Goal: Information Seeking & Learning: Learn about a topic

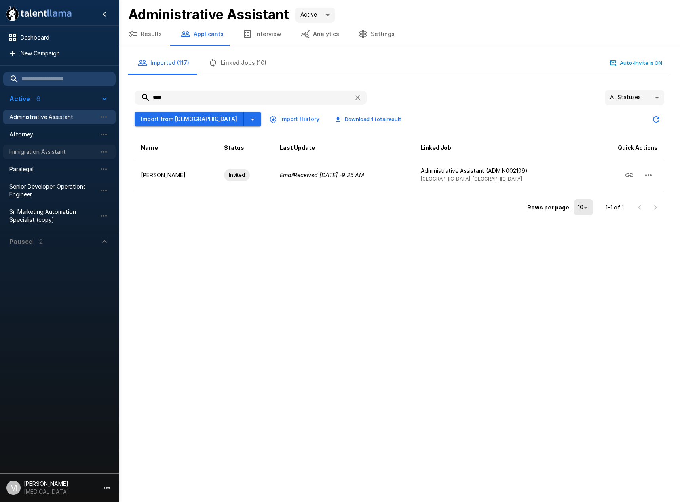
drag, startPoint x: 35, startPoint y: 159, endPoint x: 44, endPoint y: 153, distance: 10.5
click at [35, 159] on div "Immigration Assistant" at bounding box center [59, 152] width 112 height 14
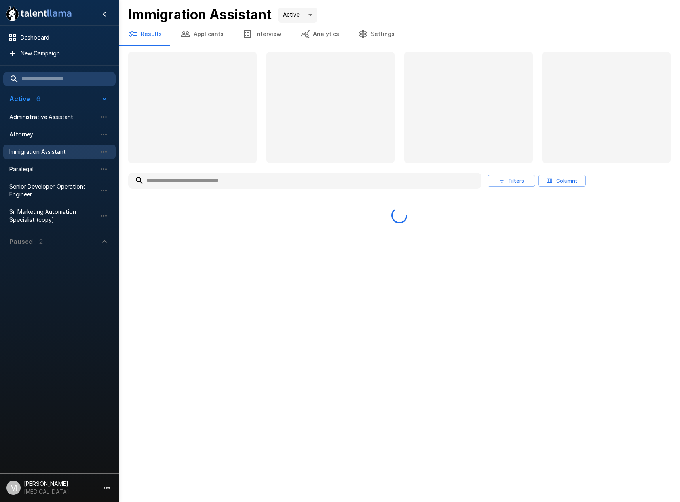
click at [163, 182] on input "text" at bounding box center [304, 181] width 353 height 14
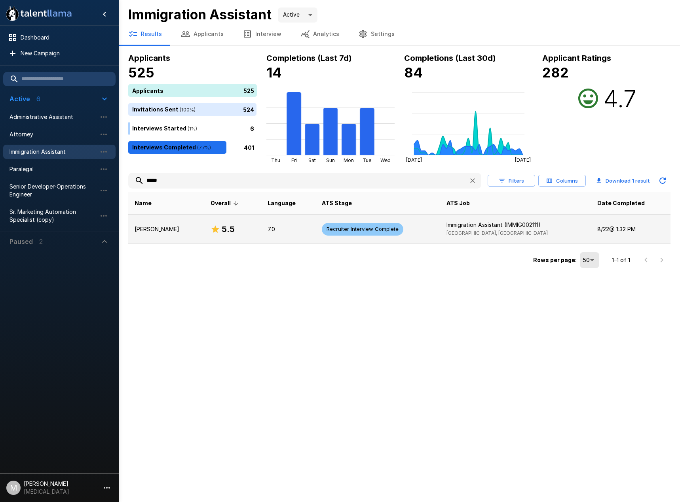
type input "*****"
click at [165, 223] on td "[PERSON_NAME]" at bounding box center [166, 229] width 76 height 29
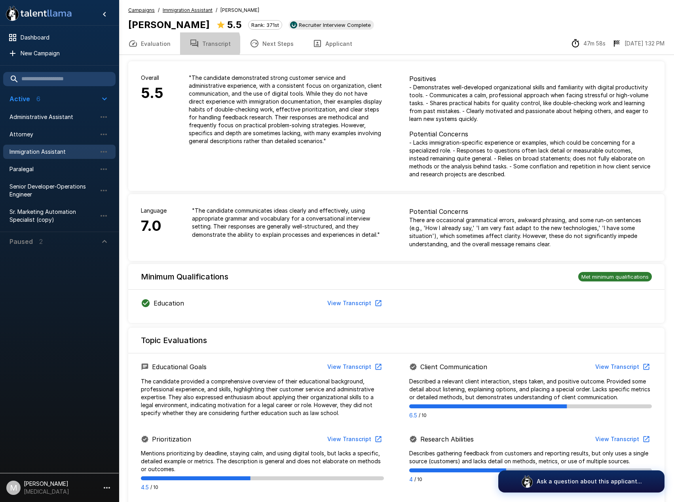
click at [202, 44] on button "Transcript" at bounding box center [210, 43] width 60 height 22
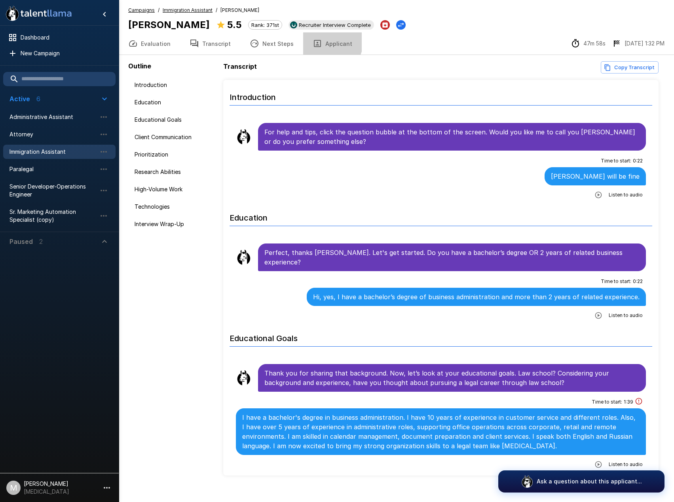
click at [320, 41] on button "Applicant" at bounding box center [332, 43] width 59 height 22
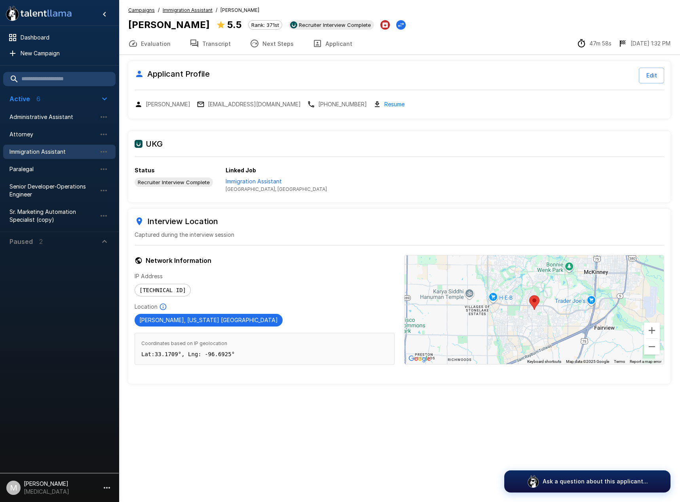
click at [291, 46] on button "Next Steps" at bounding box center [271, 43] width 63 height 22
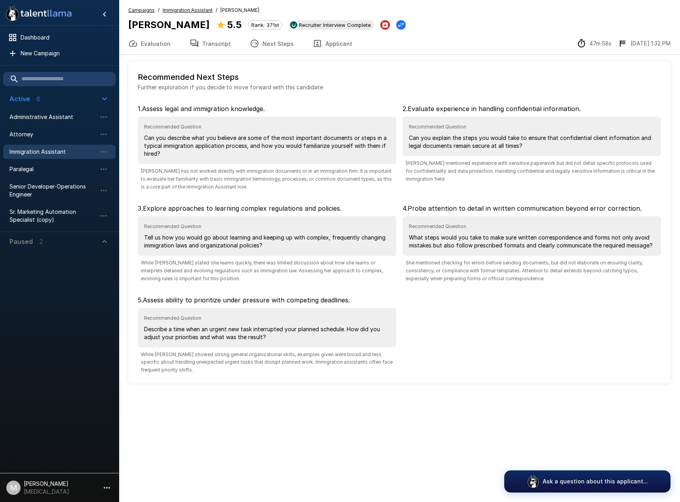
click at [212, 44] on button "Transcript" at bounding box center [210, 43] width 60 height 22
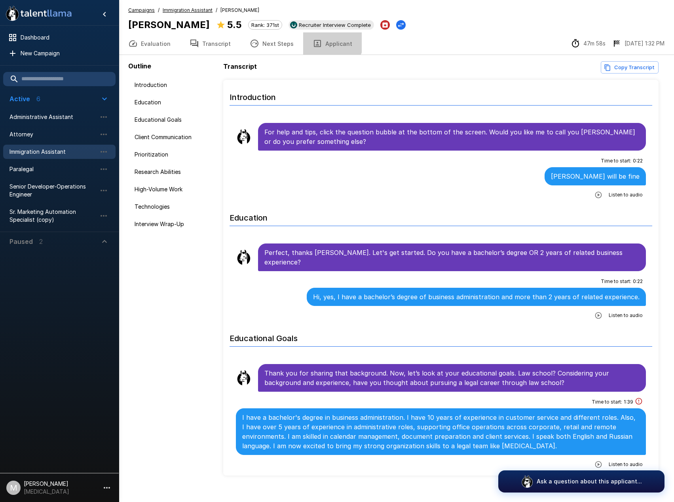
click at [324, 40] on button "Applicant" at bounding box center [332, 43] width 59 height 22
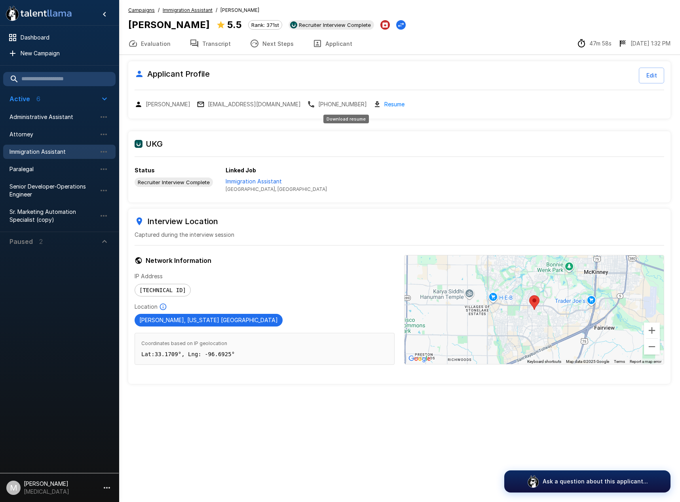
click at [384, 105] on link "Resume" at bounding box center [394, 104] width 20 height 9
click at [214, 42] on button "Transcript" at bounding box center [210, 43] width 60 height 22
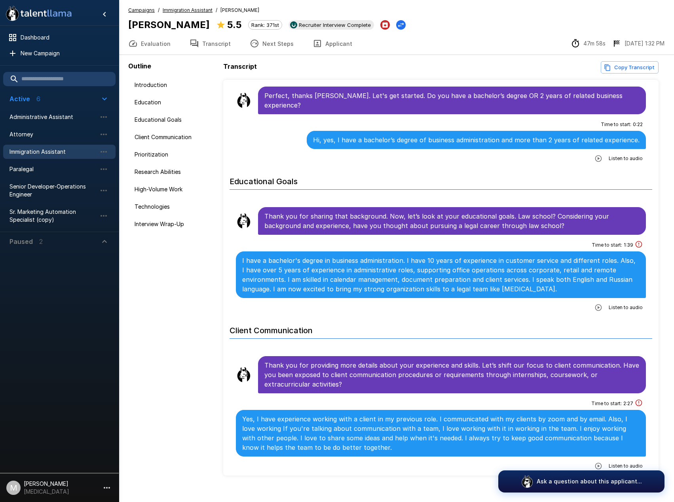
scroll to position [158, 0]
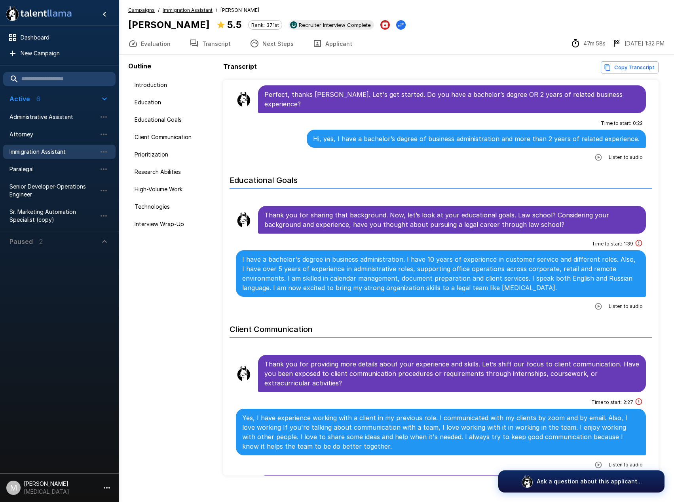
click at [343, 40] on button "Applicant" at bounding box center [332, 43] width 59 height 22
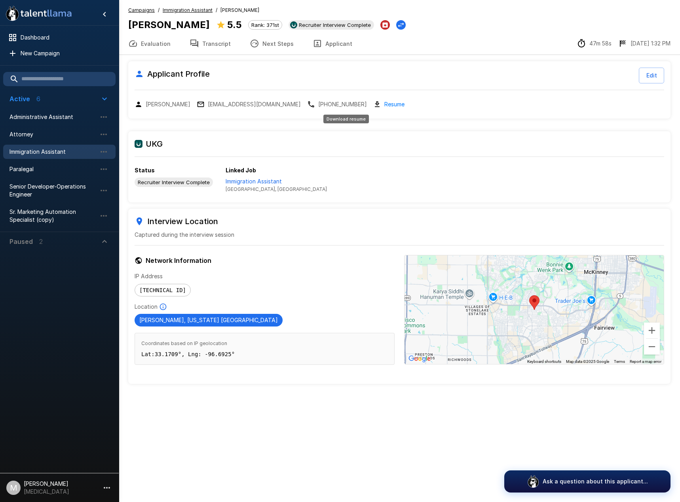
click at [384, 103] on link "Resume" at bounding box center [394, 104] width 20 height 9
click at [253, 182] on p "Immigration Assistant" at bounding box center [276, 182] width 101 height 8
click at [214, 42] on button "Transcript" at bounding box center [210, 43] width 60 height 22
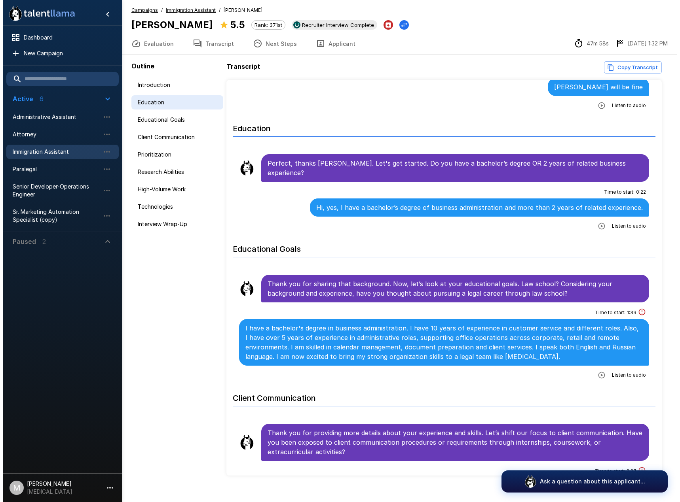
scroll to position [79, 0]
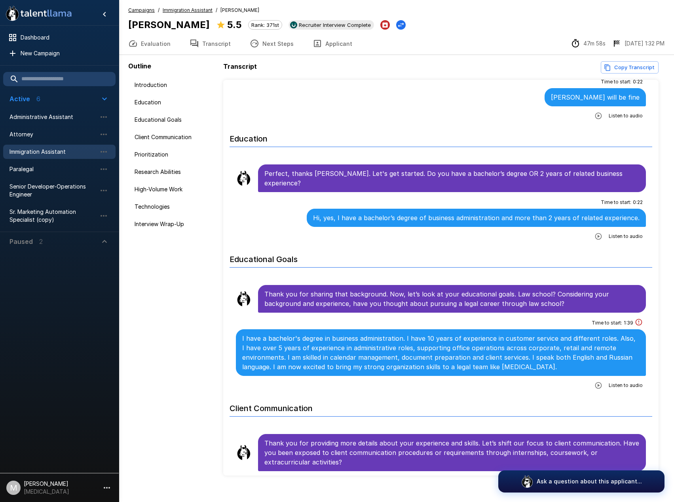
click at [163, 40] on button "Evaluation" at bounding box center [149, 43] width 61 height 22
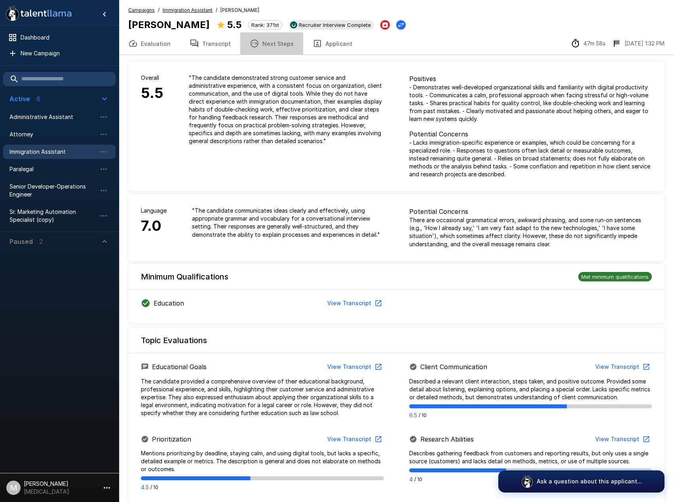
click at [275, 42] on button "Next Steps" at bounding box center [271, 43] width 63 height 22
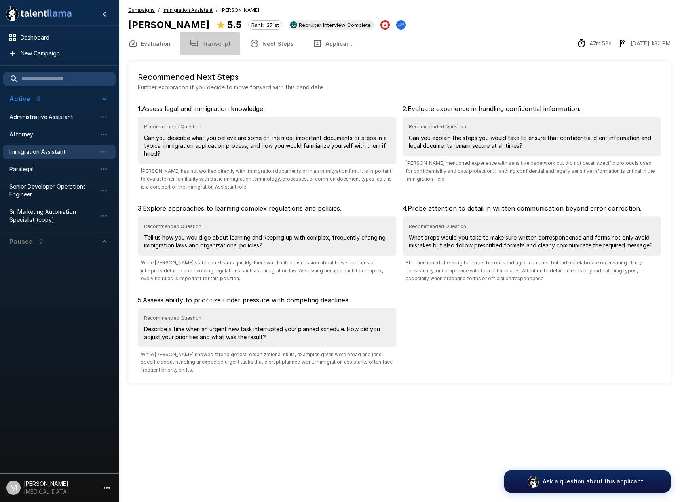
click at [220, 46] on button "Transcript" at bounding box center [210, 43] width 60 height 22
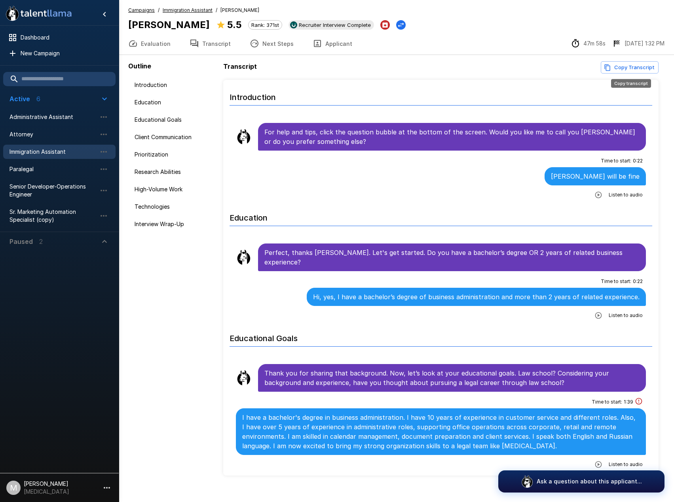
click at [634, 71] on button "Copy Transcript" at bounding box center [630, 67] width 58 height 12
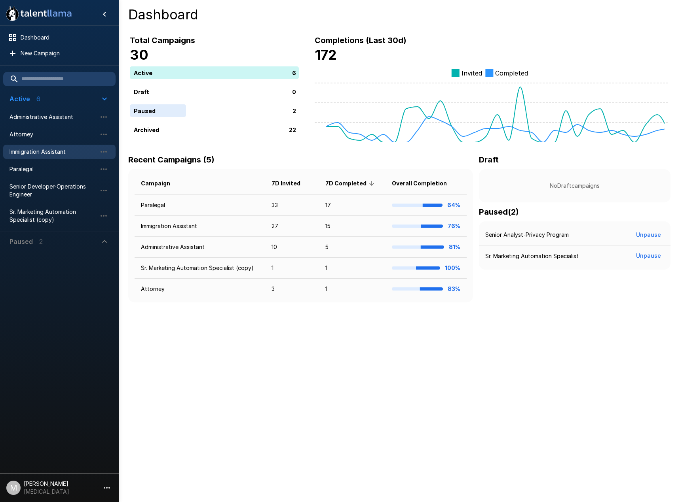
click at [47, 151] on span "Immigration Assistant" at bounding box center [52, 152] width 87 height 8
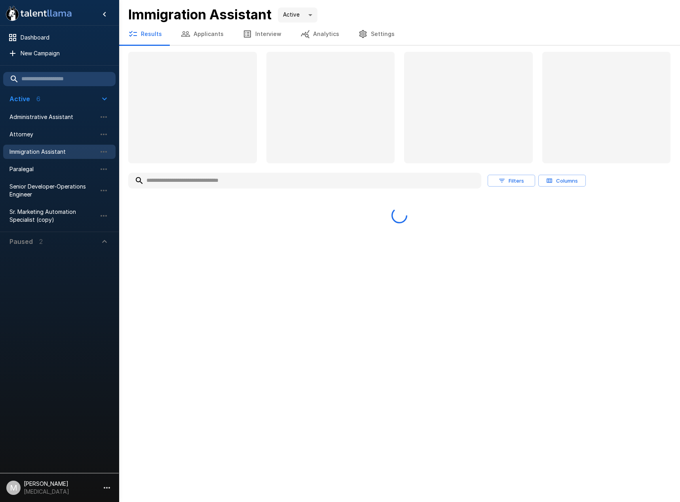
click at [183, 182] on input "text" at bounding box center [304, 181] width 353 height 14
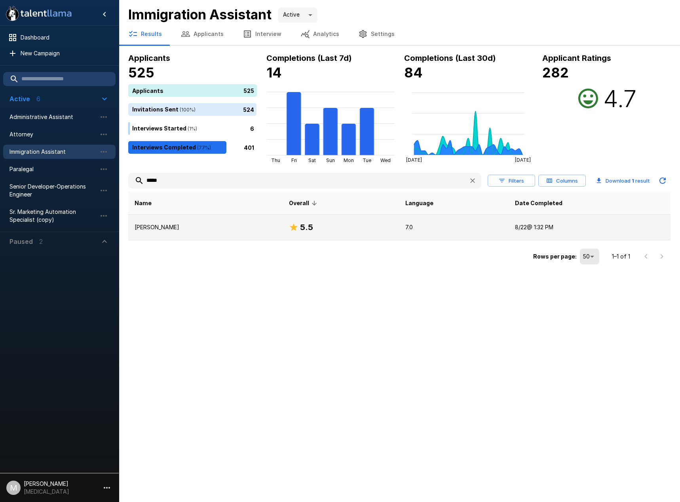
type input "*****"
click at [176, 228] on p "[PERSON_NAME]" at bounding box center [206, 228] width 142 height 8
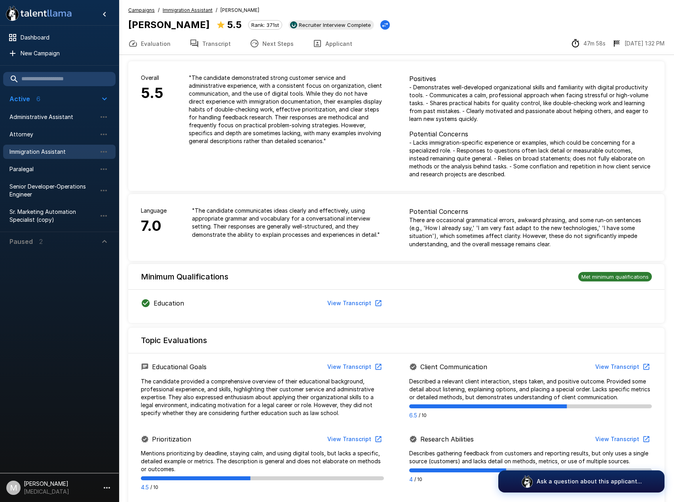
click at [350, 42] on button "Applicant" at bounding box center [332, 43] width 59 height 22
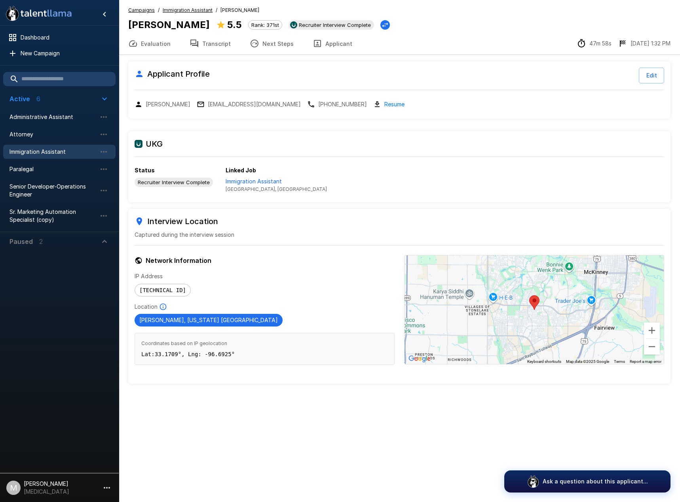
click at [384, 102] on link "Resume" at bounding box center [394, 104] width 20 height 9
click at [318, 103] on p "[PHONE_NUMBER]" at bounding box center [342, 104] width 49 height 8
click at [223, 54] on button "Transcript" at bounding box center [210, 43] width 60 height 22
click at [223, 46] on button "Transcript" at bounding box center [210, 43] width 60 height 22
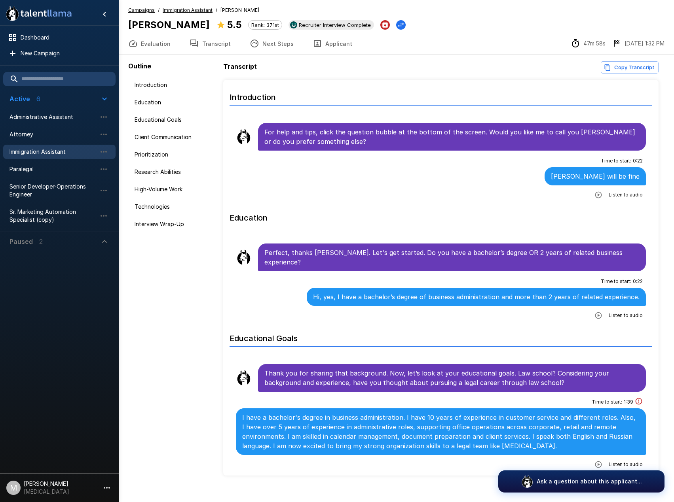
click at [327, 40] on button "Applicant" at bounding box center [332, 43] width 59 height 22
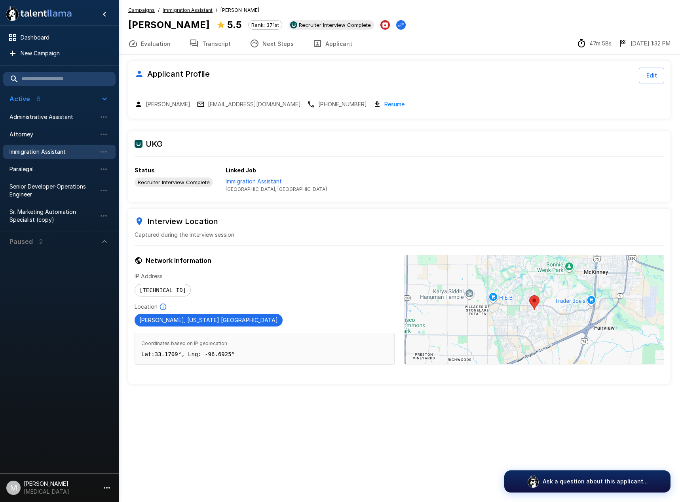
click at [256, 180] on p "Immigration Assistant" at bounding box center [276, 182] width 101 height 8
